Goal: Transaction & Acquisition: Purchase product/service

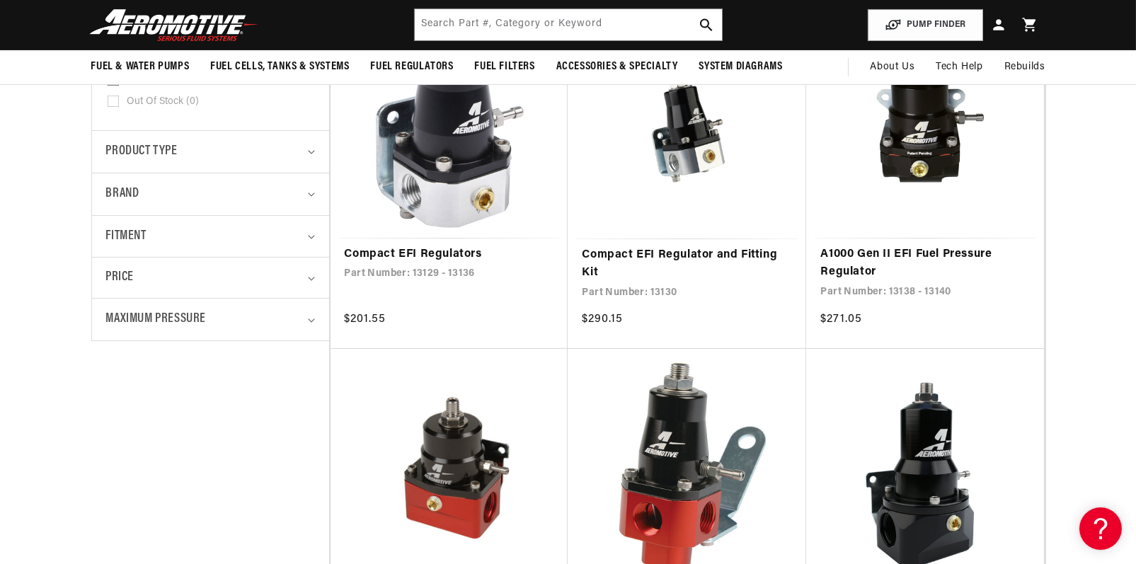
scroll to position [283, 0]
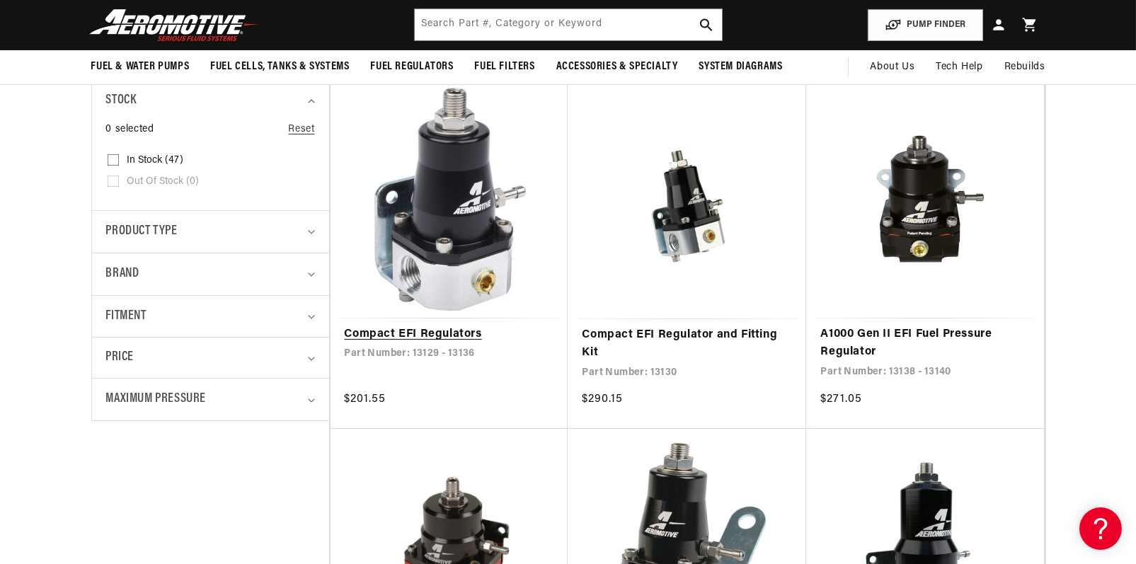
click at [467, 326] on link "Compact EFI Regulators" at bounding box center [450, 335] width 210 height 18
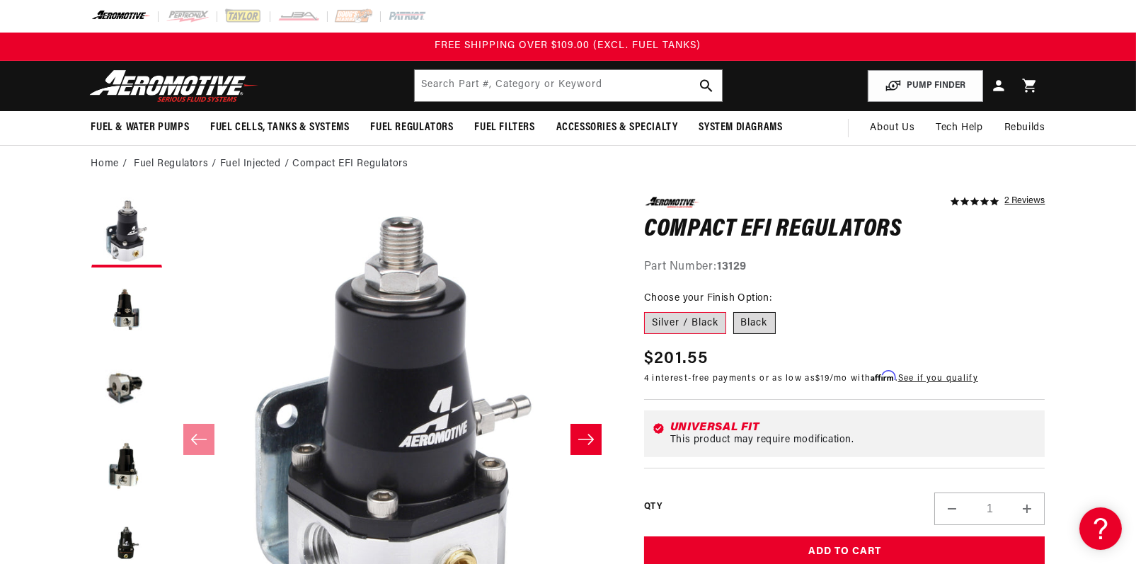
click at [745, 317] on label "Black" at bounding box center [754, 323] width 42 height 23
click at [734, 310] on input "Black" at bounding box center [733, 309] width 1 height 1
radio input "true"
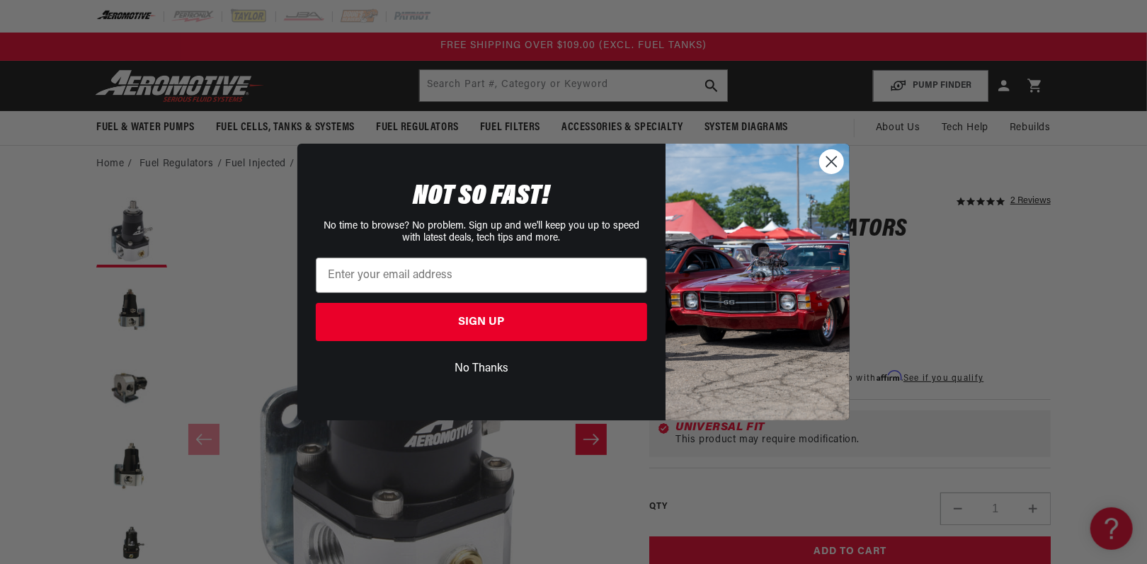
click at [831, 158] on circle "Close dialog" at bounding box center [831, 161] width 23 height 23
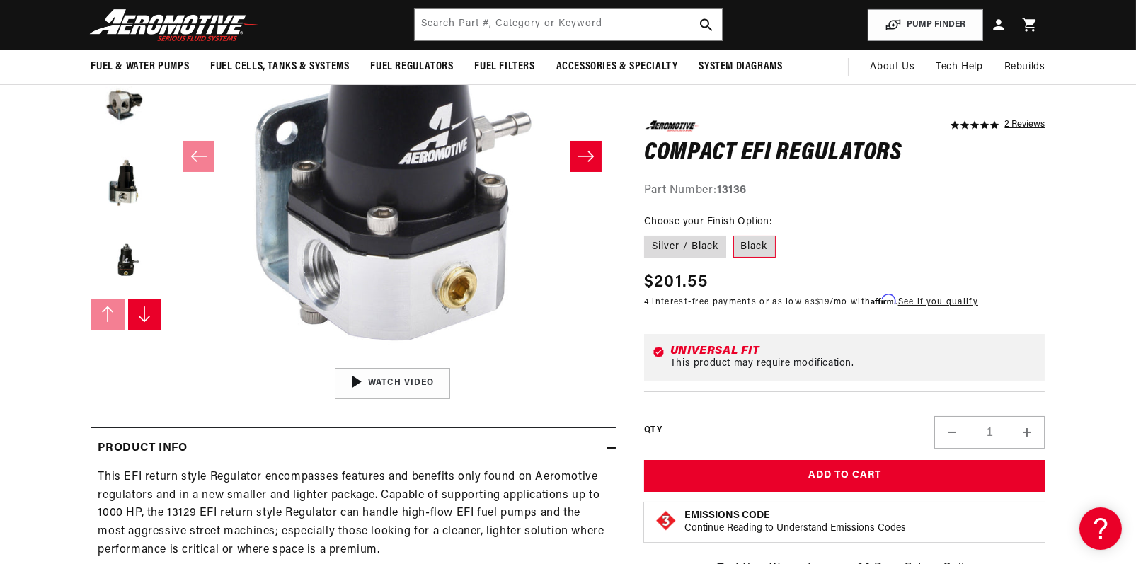
scroll to position [283, 0]
